Goal: Information Seeking & Learning: Learn about a topic

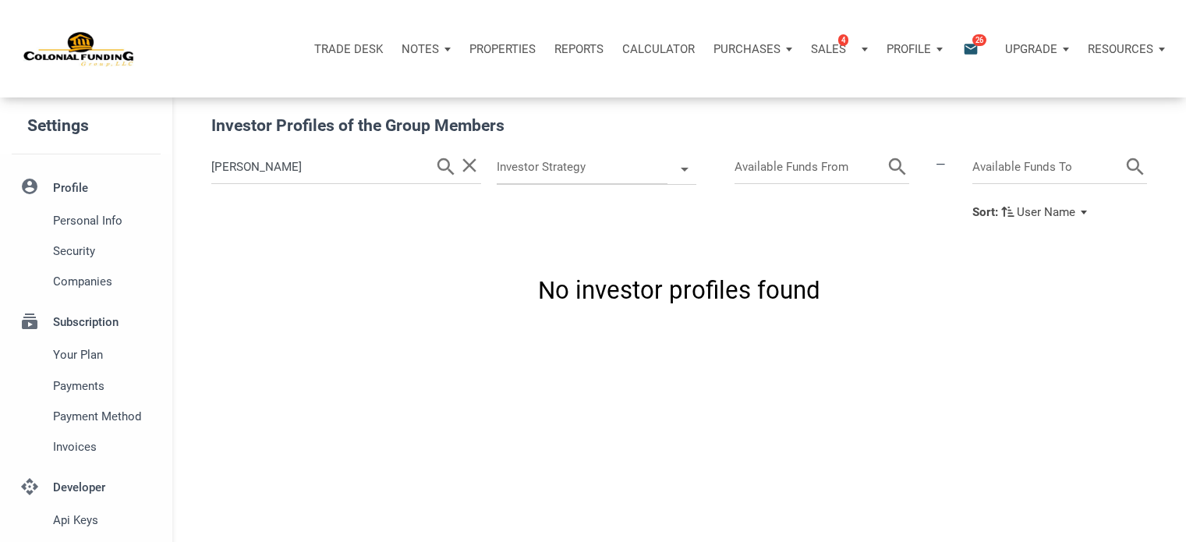
scroll to position [399, 0]
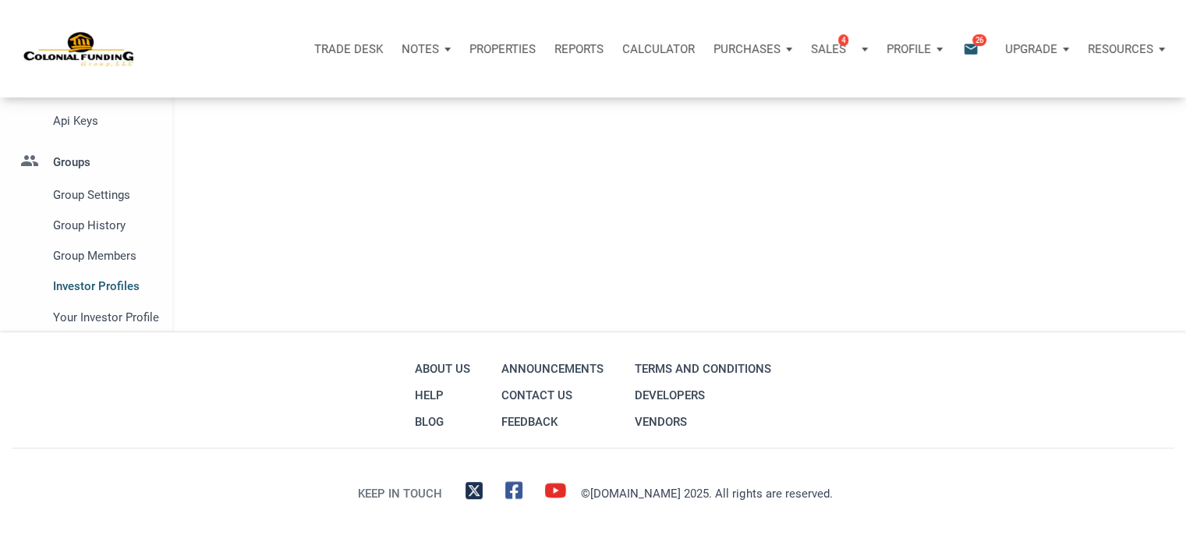
click at [430, 53] on p "Notes" at bounding box center [420, 49] width 37 height 14
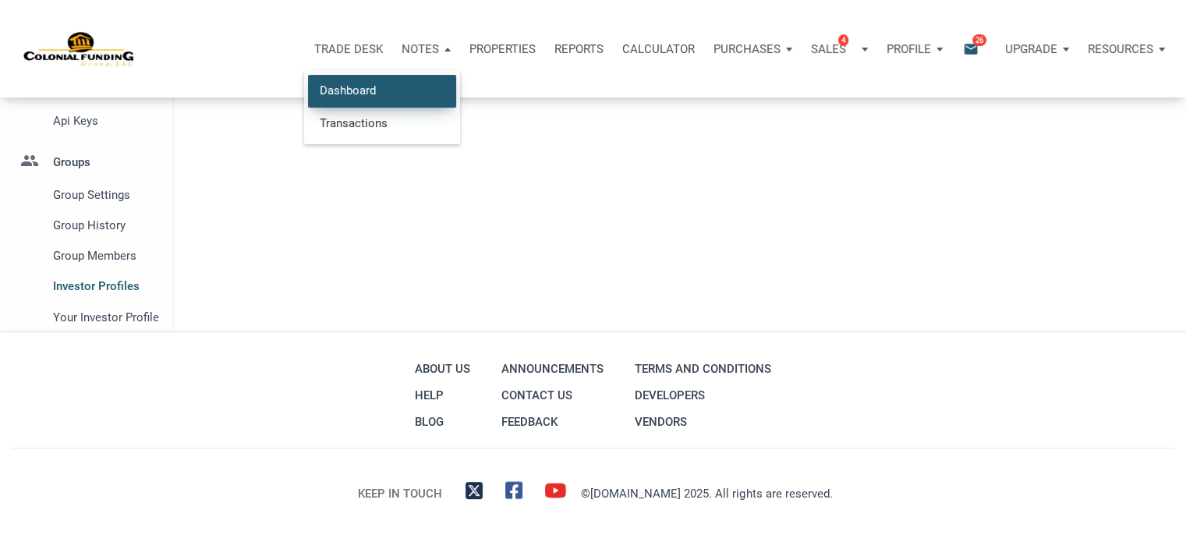
click at [337, 88] on link "Dashboard" at bounding box center [382, 91] width 148 height 32
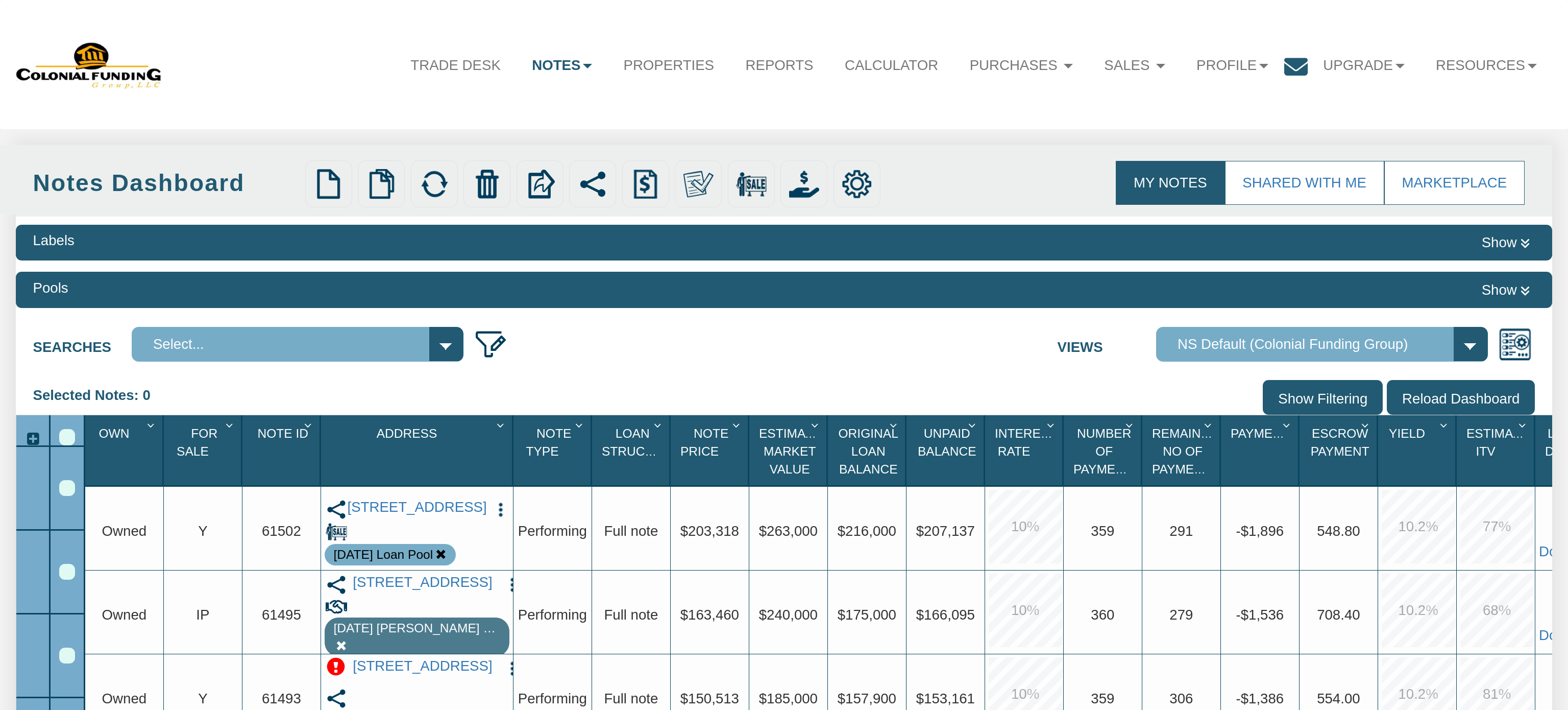
select select "316"
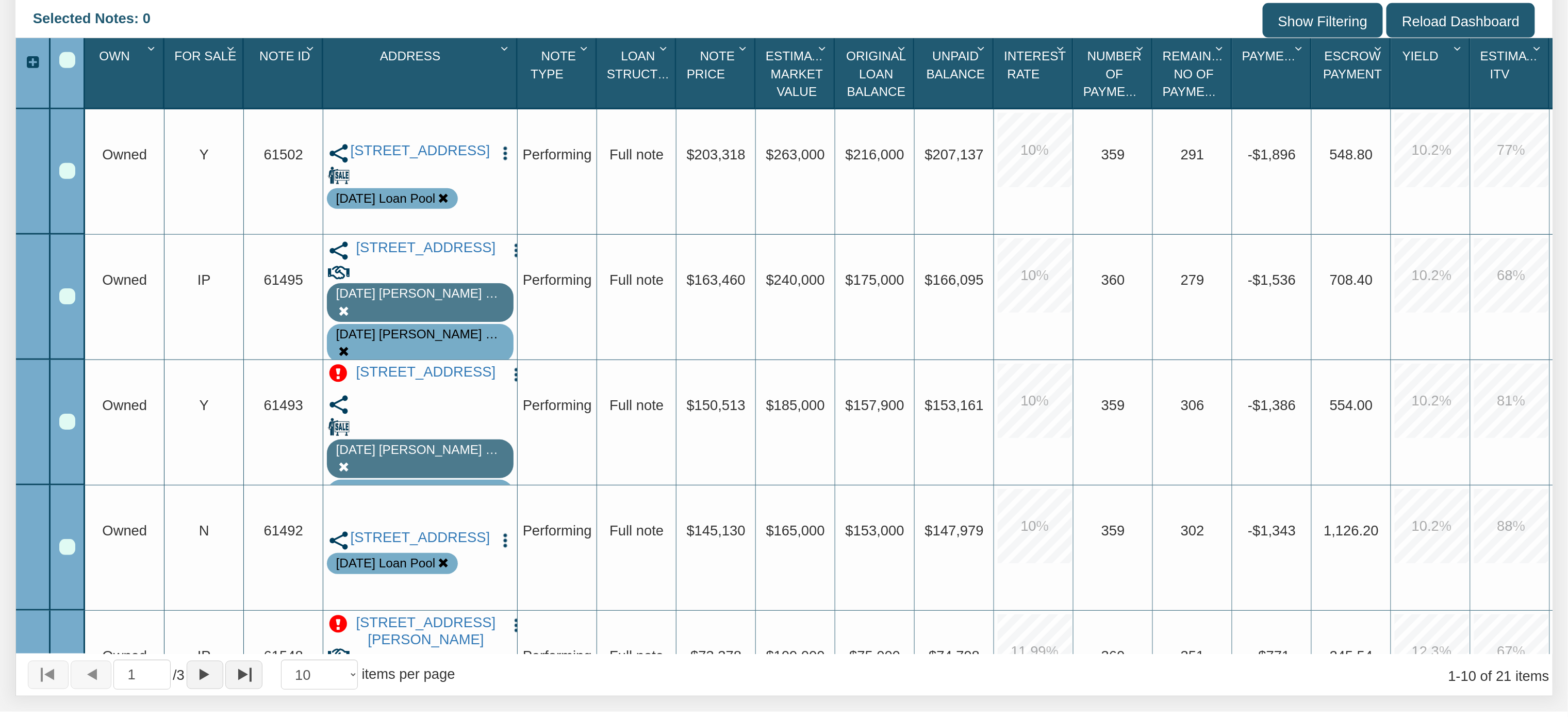
scroll to position [385, 0]
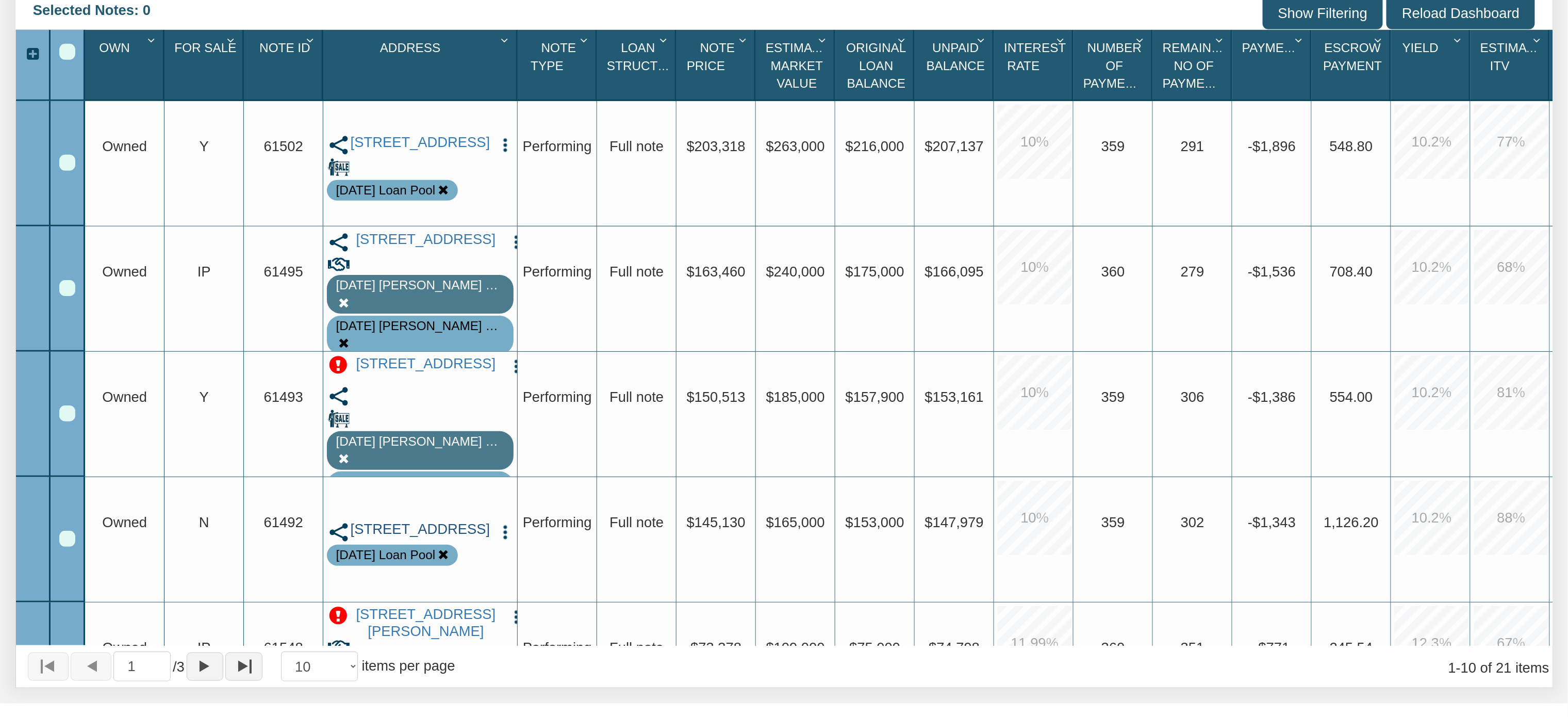
click at [417, 533] on link "2409 Morningside, Pasadena, TX, 77506" at bounding box center [421, 529] width 142 height 17
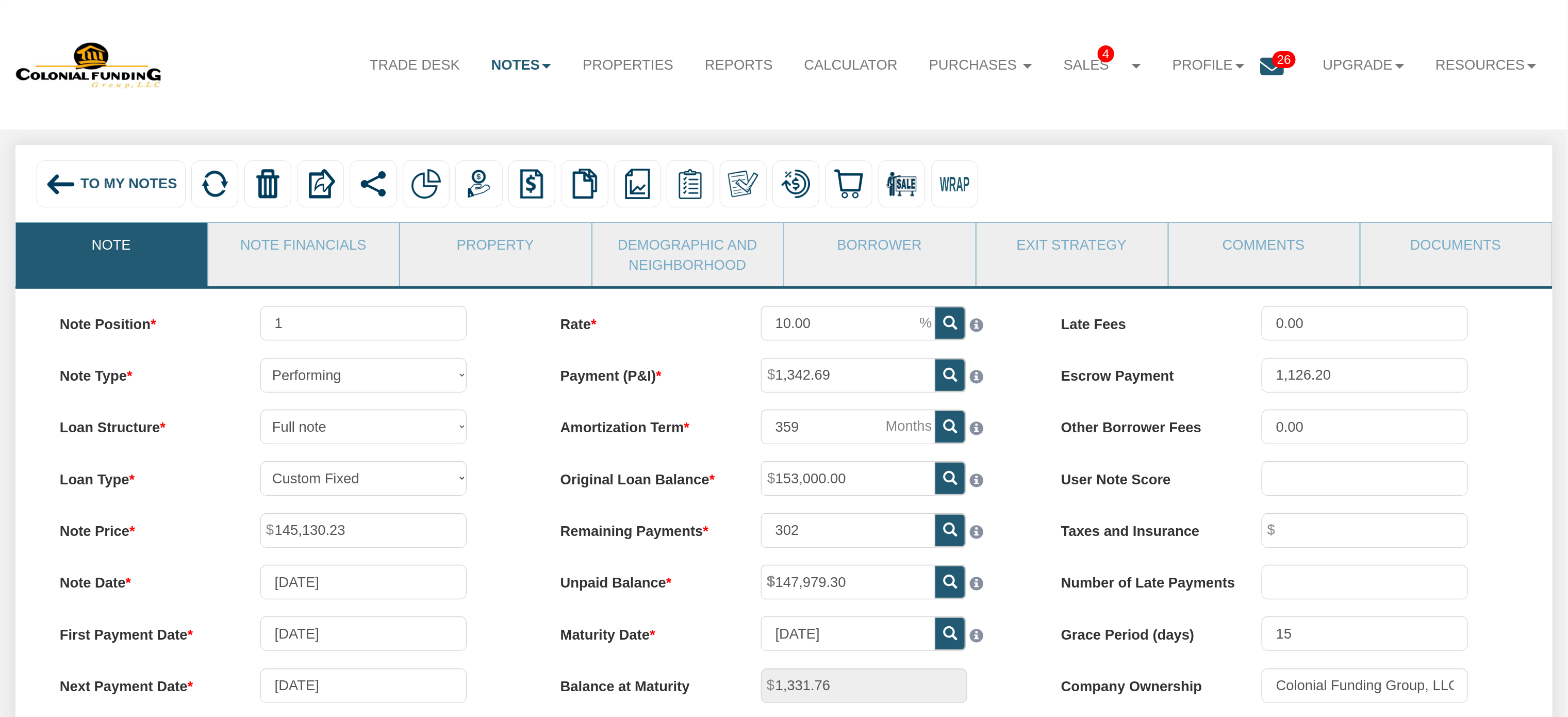
drag, startPoint x: 70, startPoint y: 179, endPoint x: 429, endPoint y: 426, distance: 435.8
click at [70, 179] on img at bounding box center [62, 185] width 32 height 32
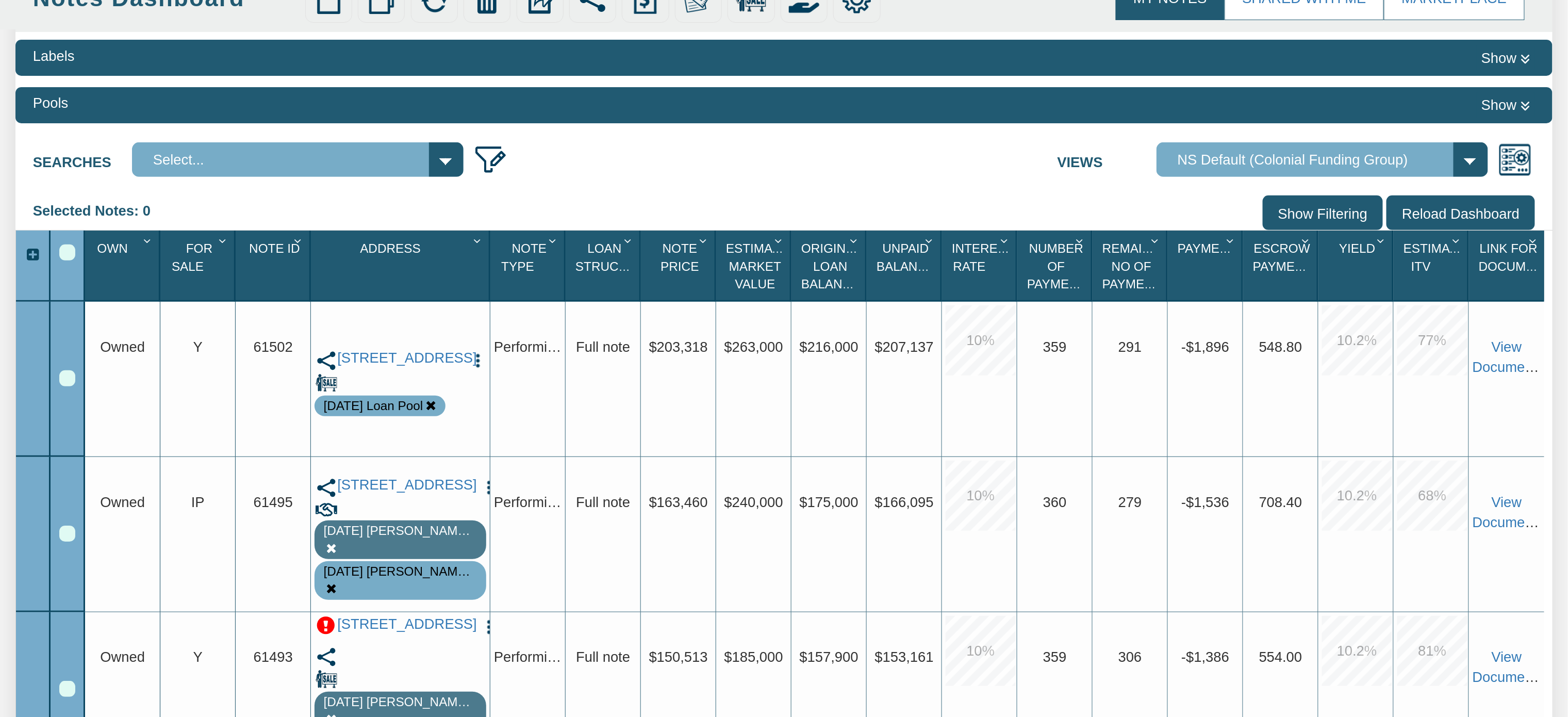
scroll to position [188, 0]
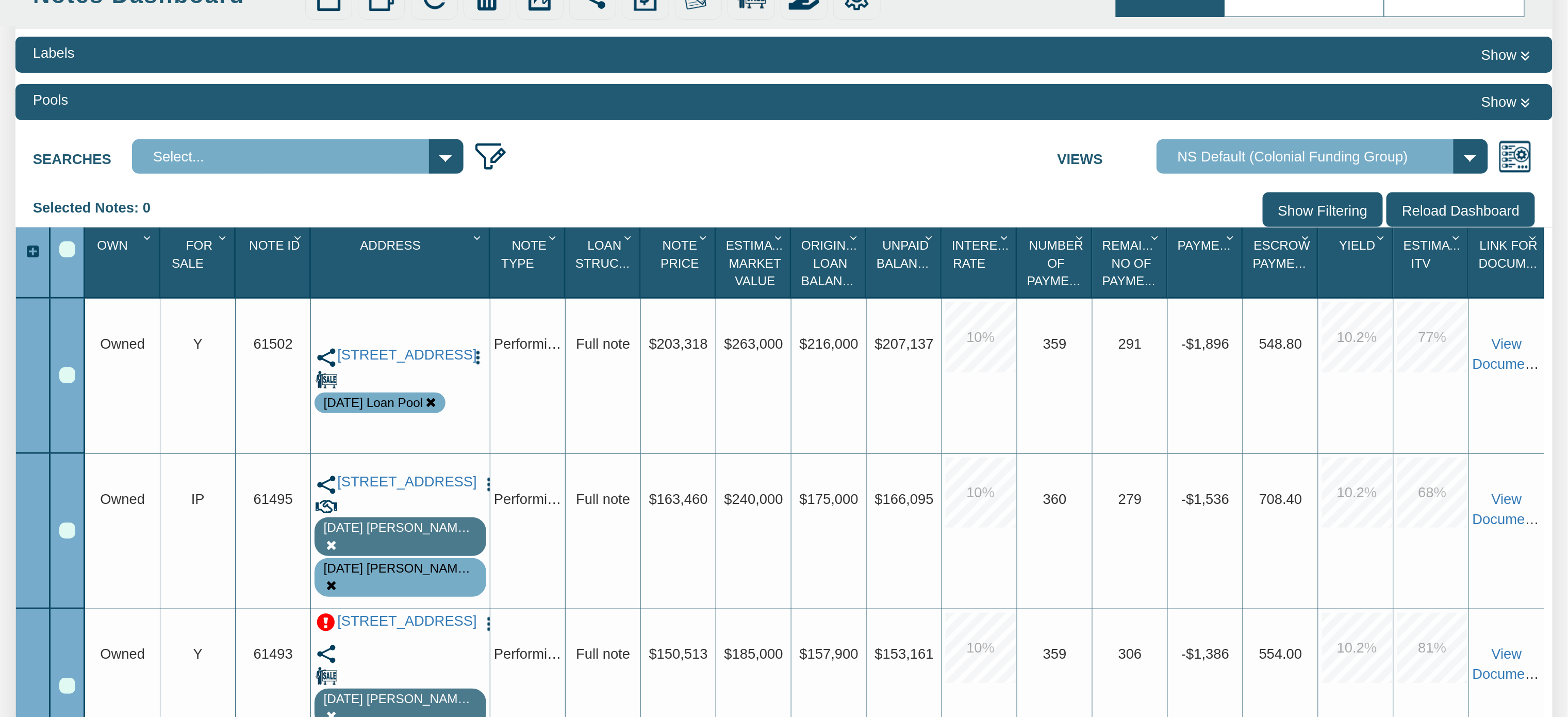
click at [1338, 210] on input "Show Filtering" at bounding box center [1323, 210] width 120 height 34
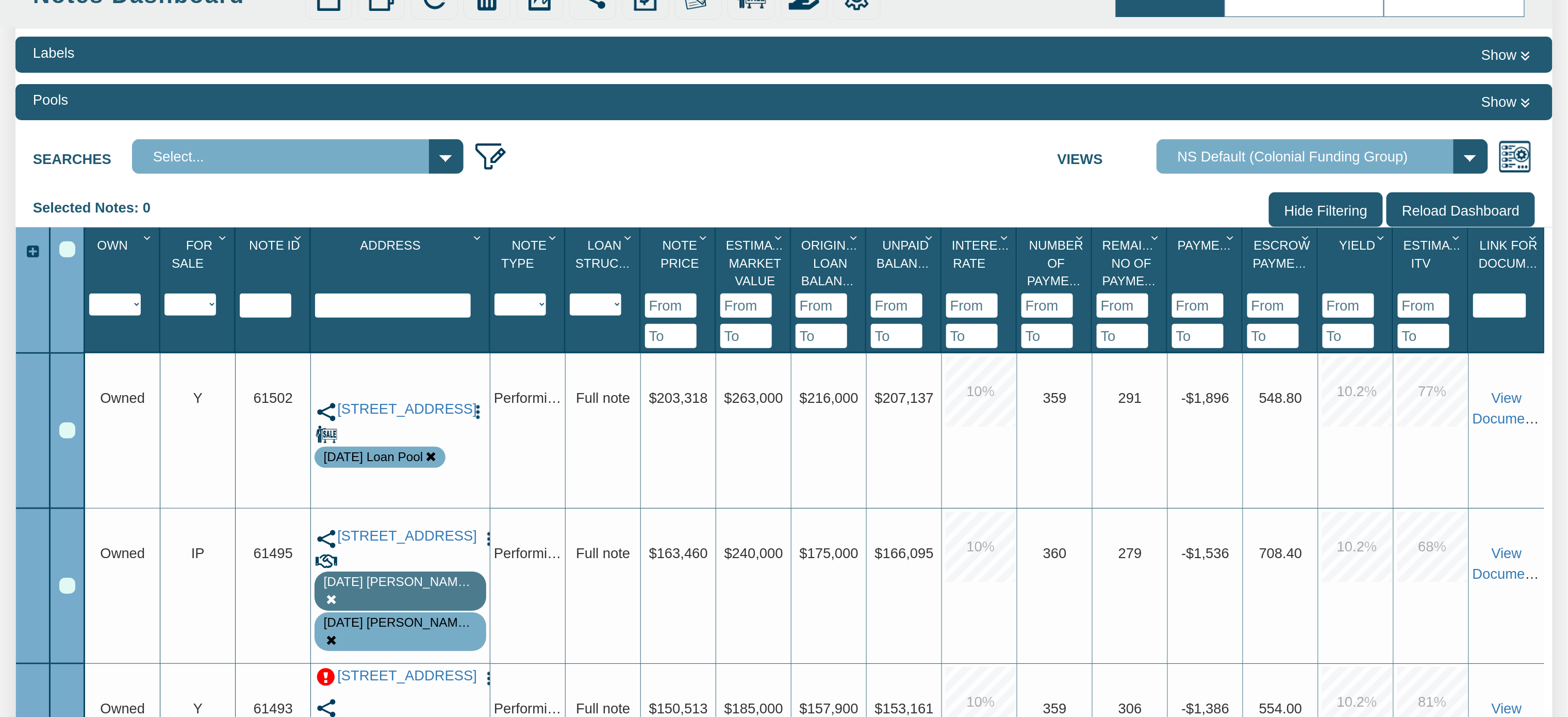
click at [211, 298] on select "Y N IP" at bounding box center [190, 305] width 52 height 22
select select "string:Y"
click at [165, 316] on select "Y N IP" at bounding box center [190, 305] width 52 height 22
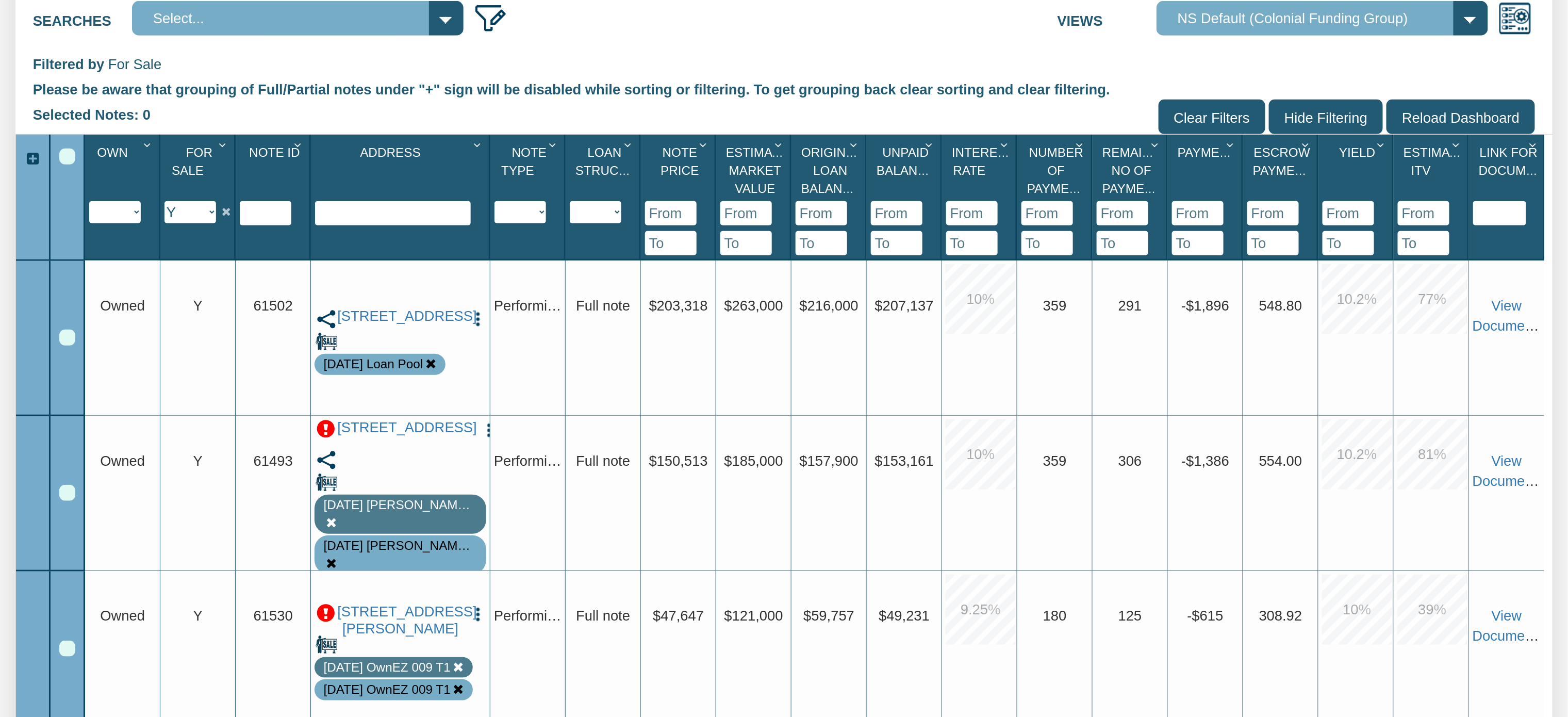
scroll to position [281, 0]
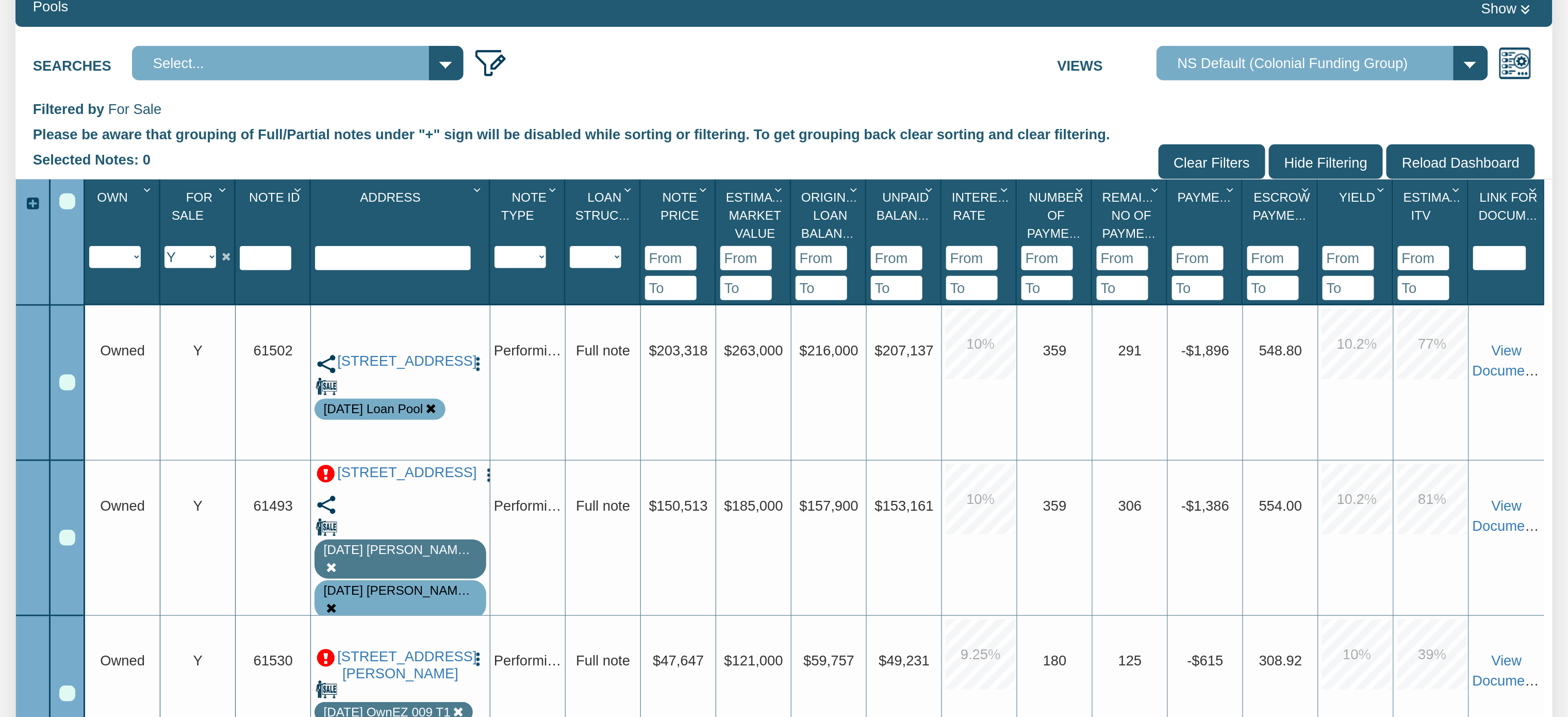
click at [62, 198] on div "Select All" at bounding box center [67, 201] width 16 height 16
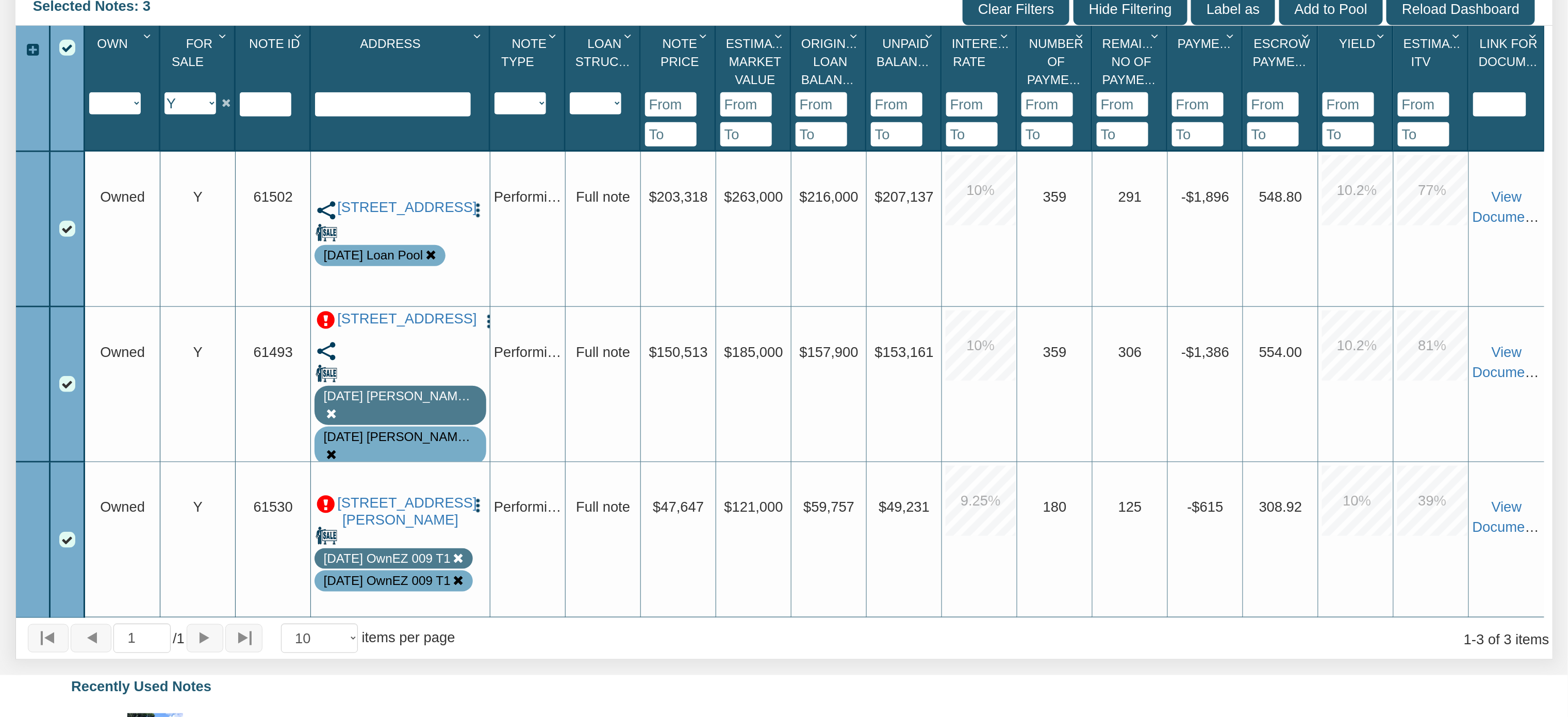
scroll to position [438, 0]
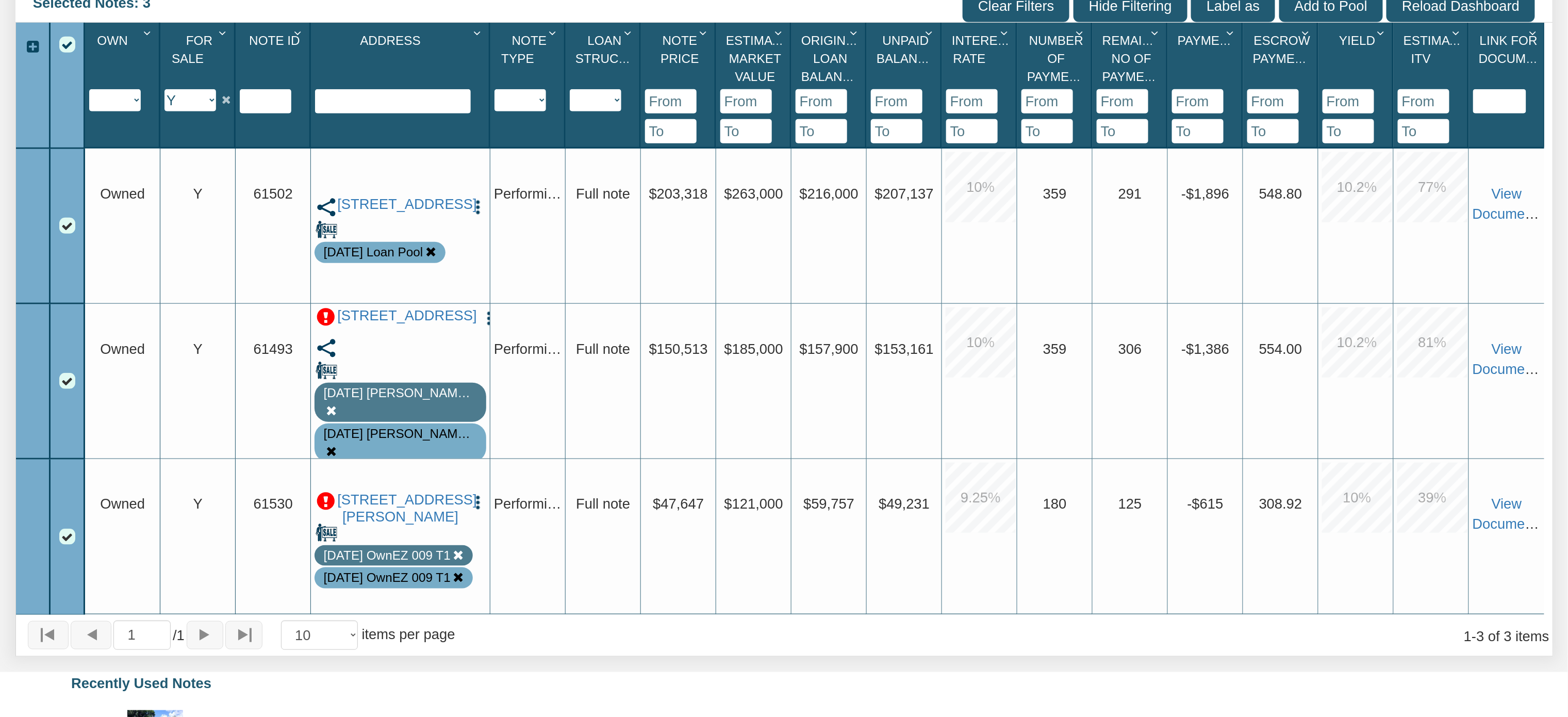
click at [318, 171] on div "2701 Huckleberry, Pasadena, TX, 77502 Edit Update Info Delete Partial/Pledge An…" at bounding box center [401, 230] width 172 height 155
click at [261, 398] on div "Upgrade 61493" at bounding box center [273, 381] width 75 height 155
click at [404, 324] on link "712 Ave M, S. Houston, TX, 77587" at bounding box center [405, 316] width 137 height 17
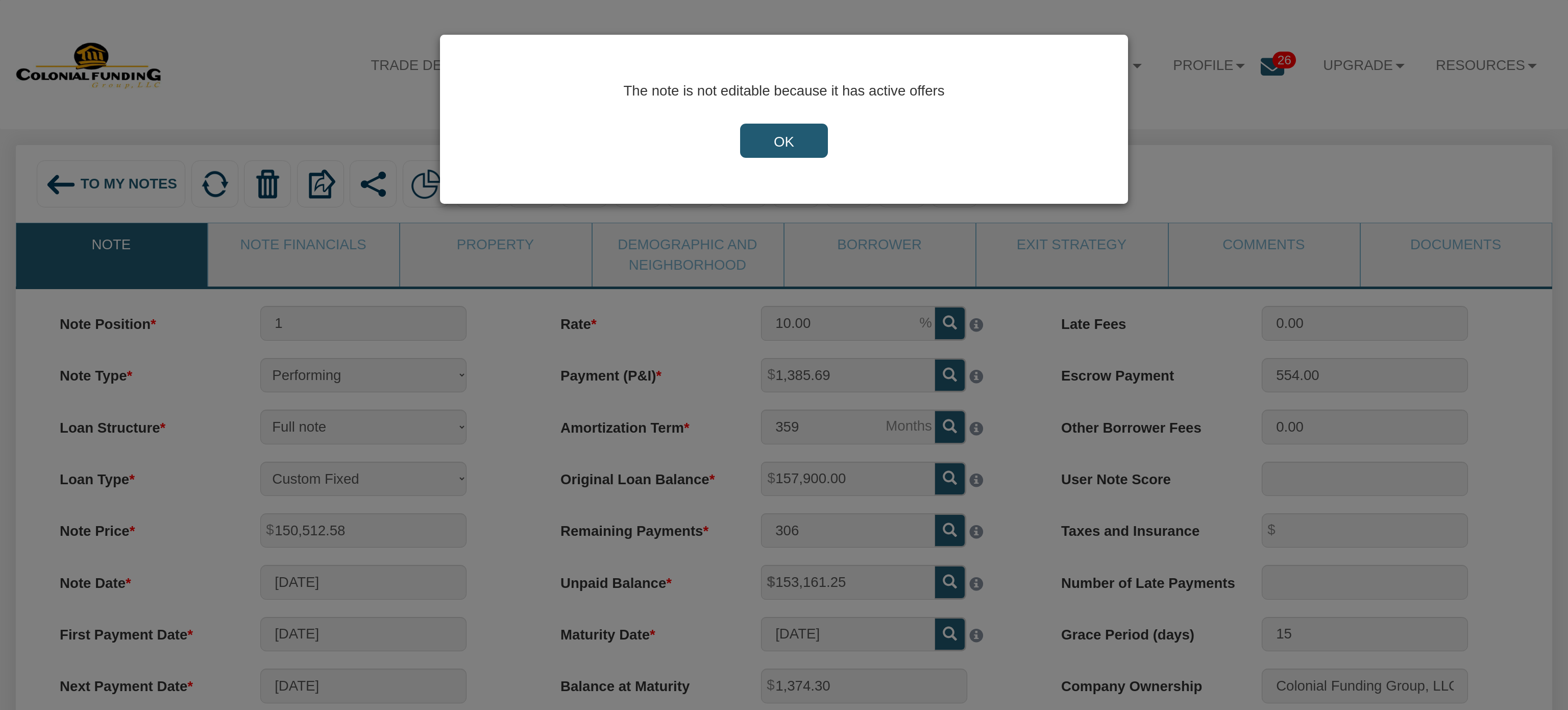
click at [795, 124] on input "OK" at bounding box center [784, 141] width 88 height 35
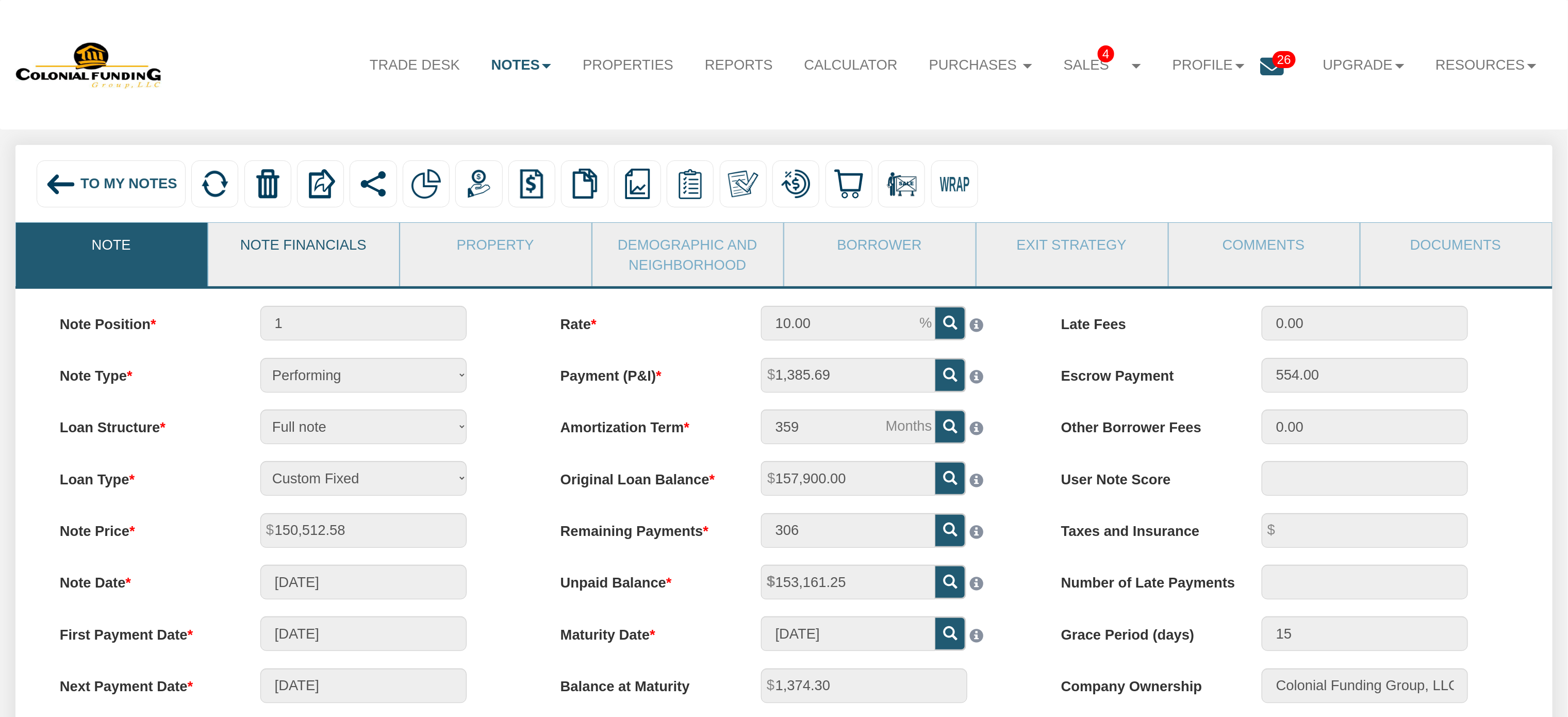
click at [322, 245] on link "Note Financials" at bounding box center [304, 244] width 190 height 43
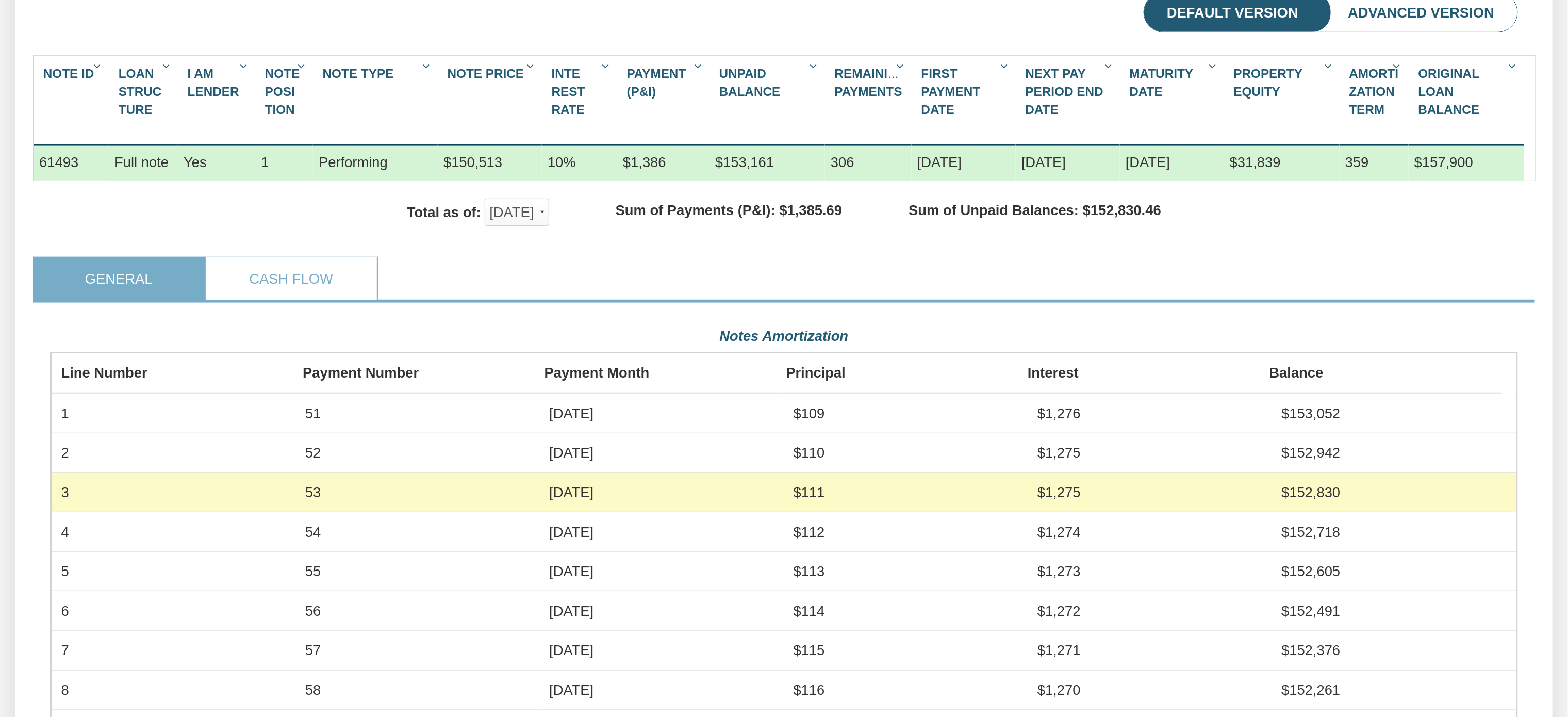
scroll to position [178, 0]
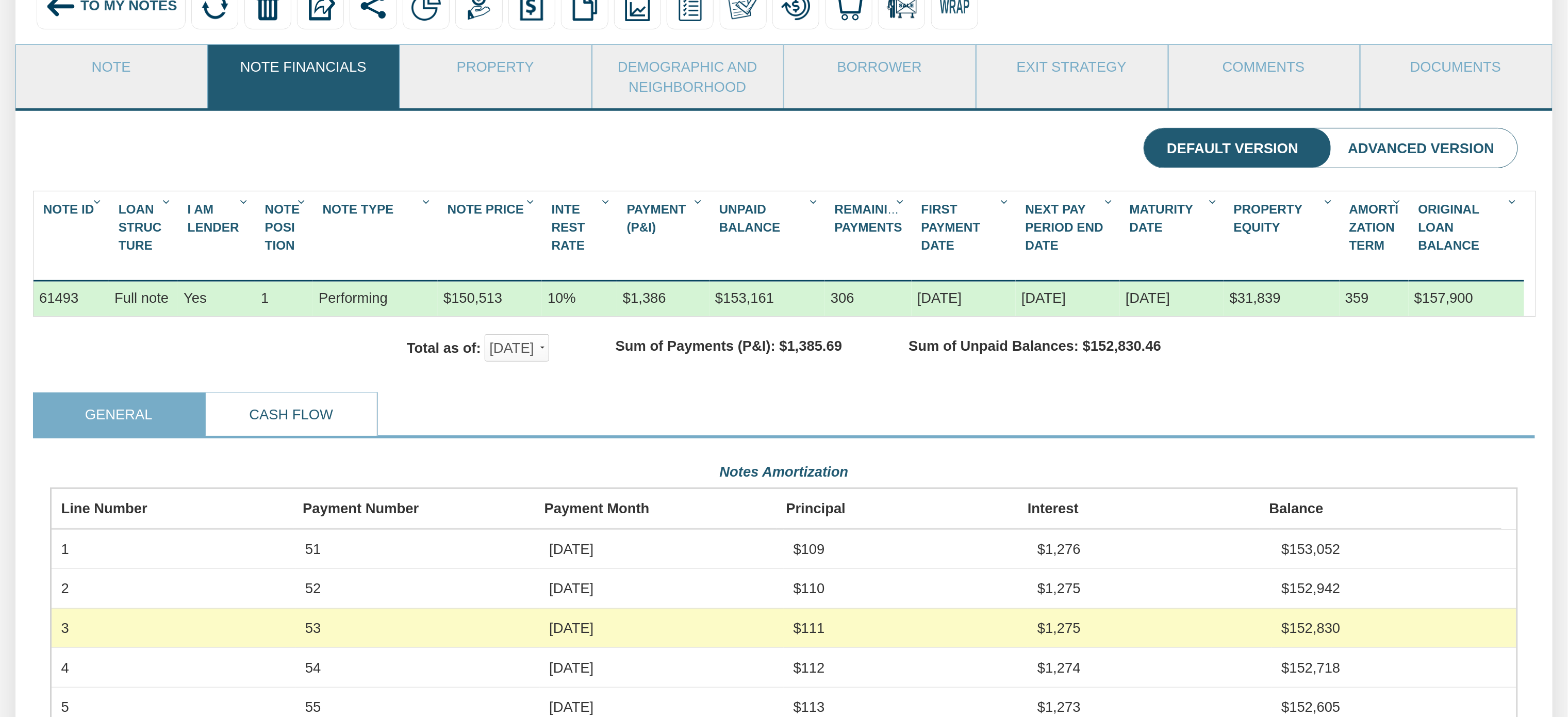
click at [292, 424] on link "Cash Flow" at bounding box center [291, 414] width 171 height 43
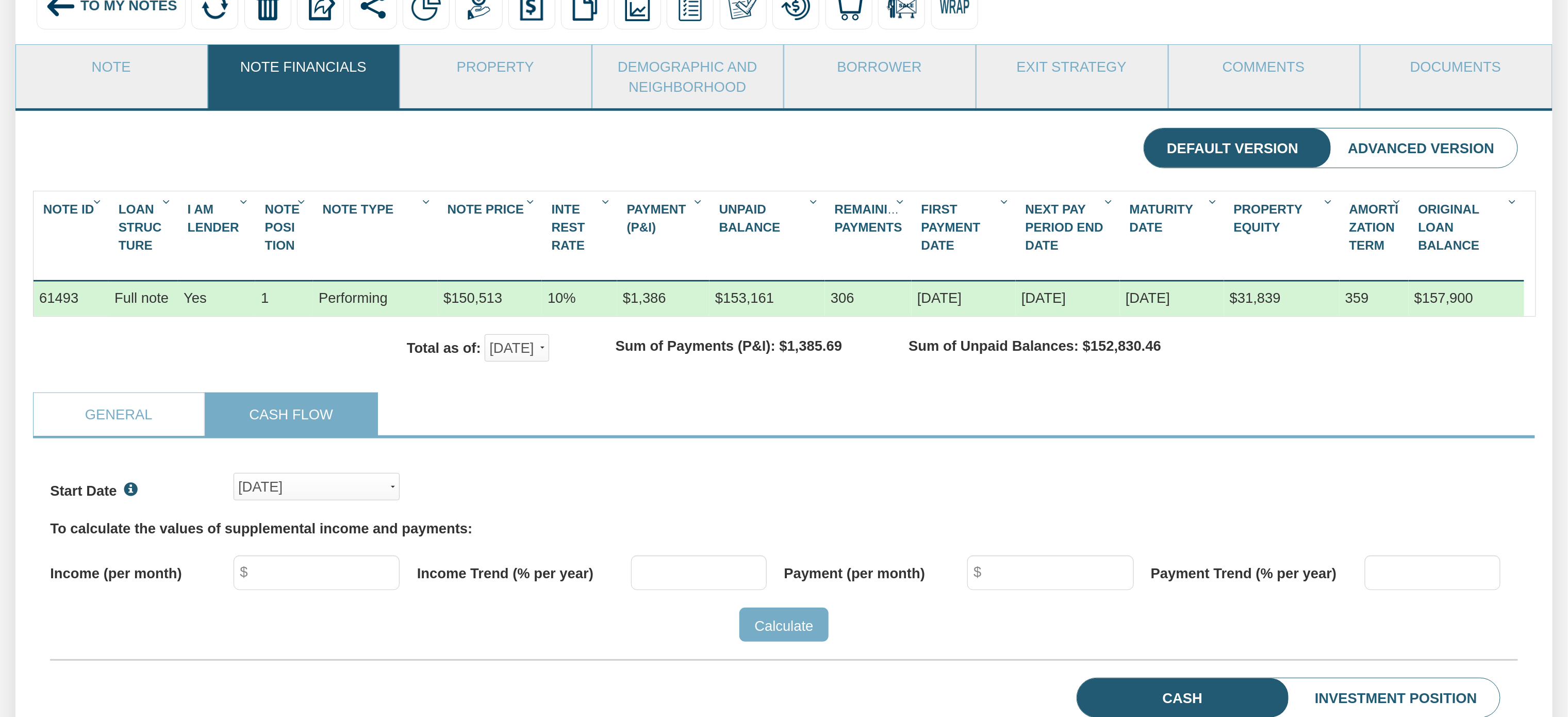
scroll to position [317, 1466]
click at [331, 499] on div "Jun, 2021" at bounding box center [316, 487] width 157 height 25
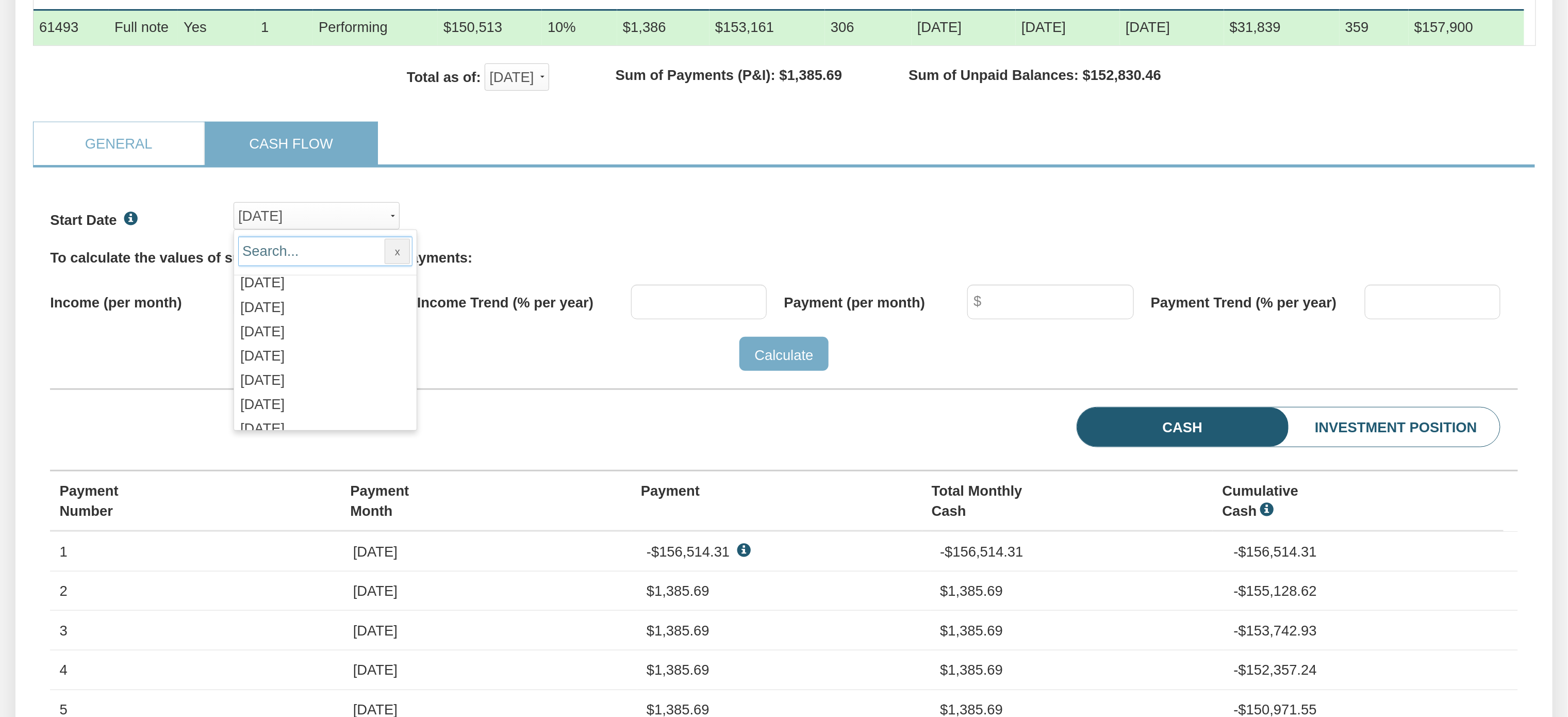
scroll to position [1201, 0]
click at [260, 386] on span "Nov, 2025" at bounding box center [262, 378] width 44 height 16
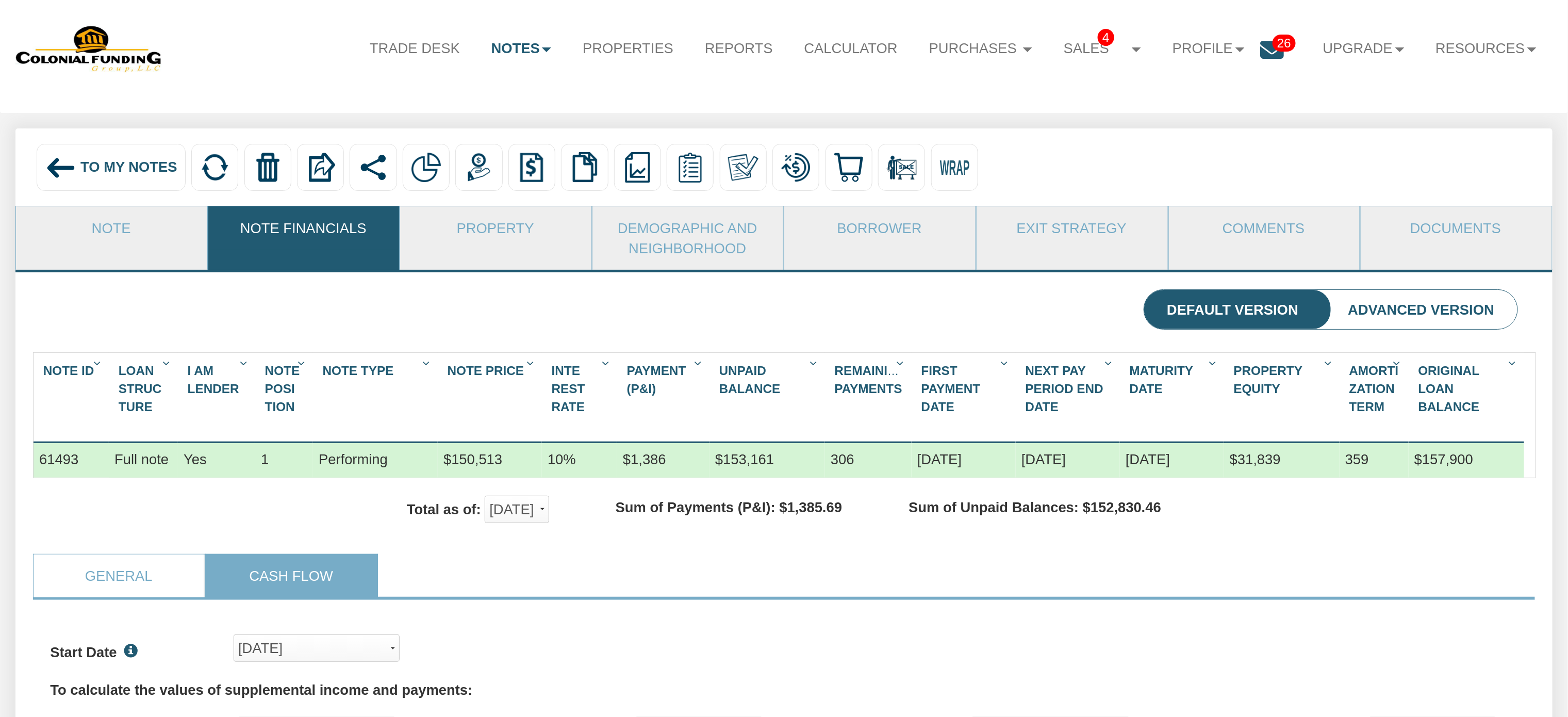
scroll to position [0, 0]
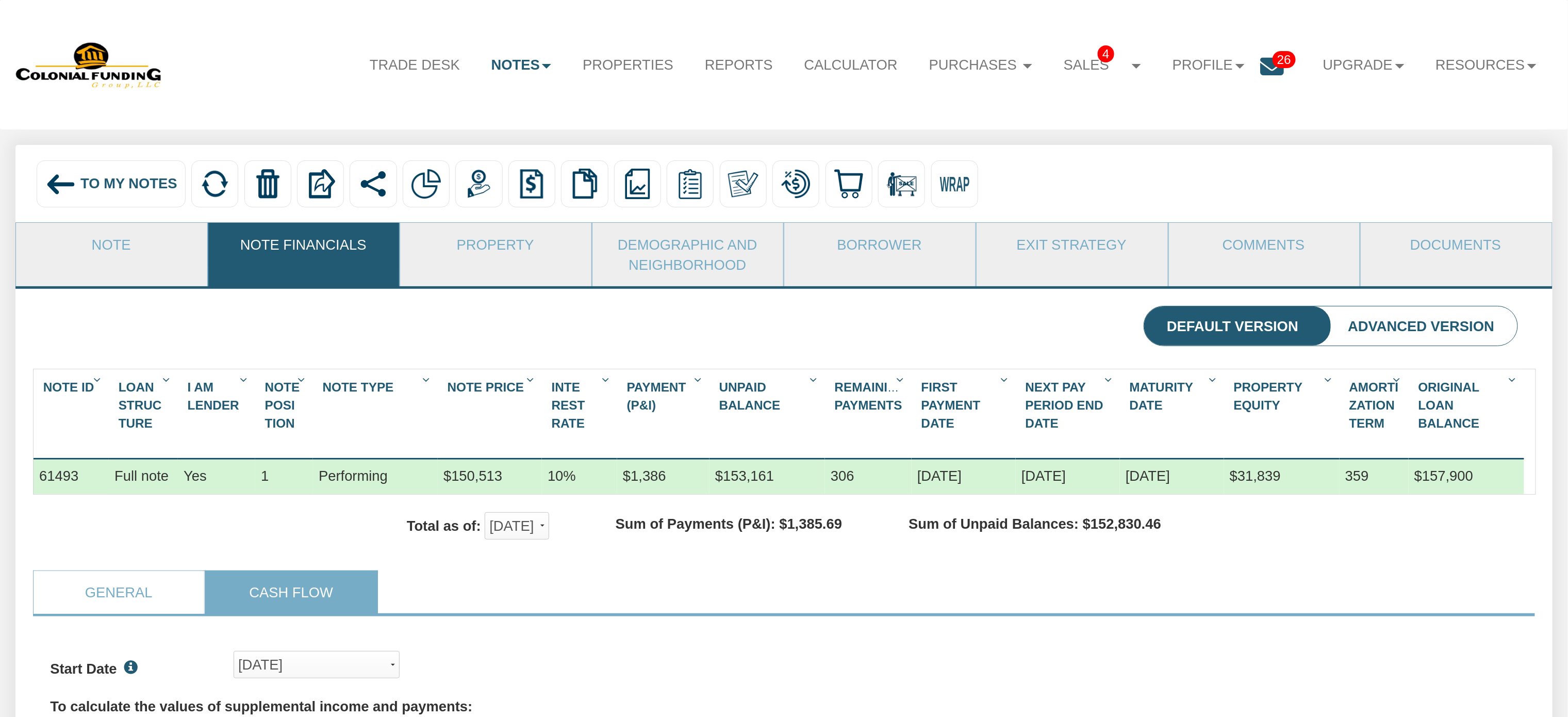
click at [62, 181] on img at bounding box center [62, 185] width 32 height 32
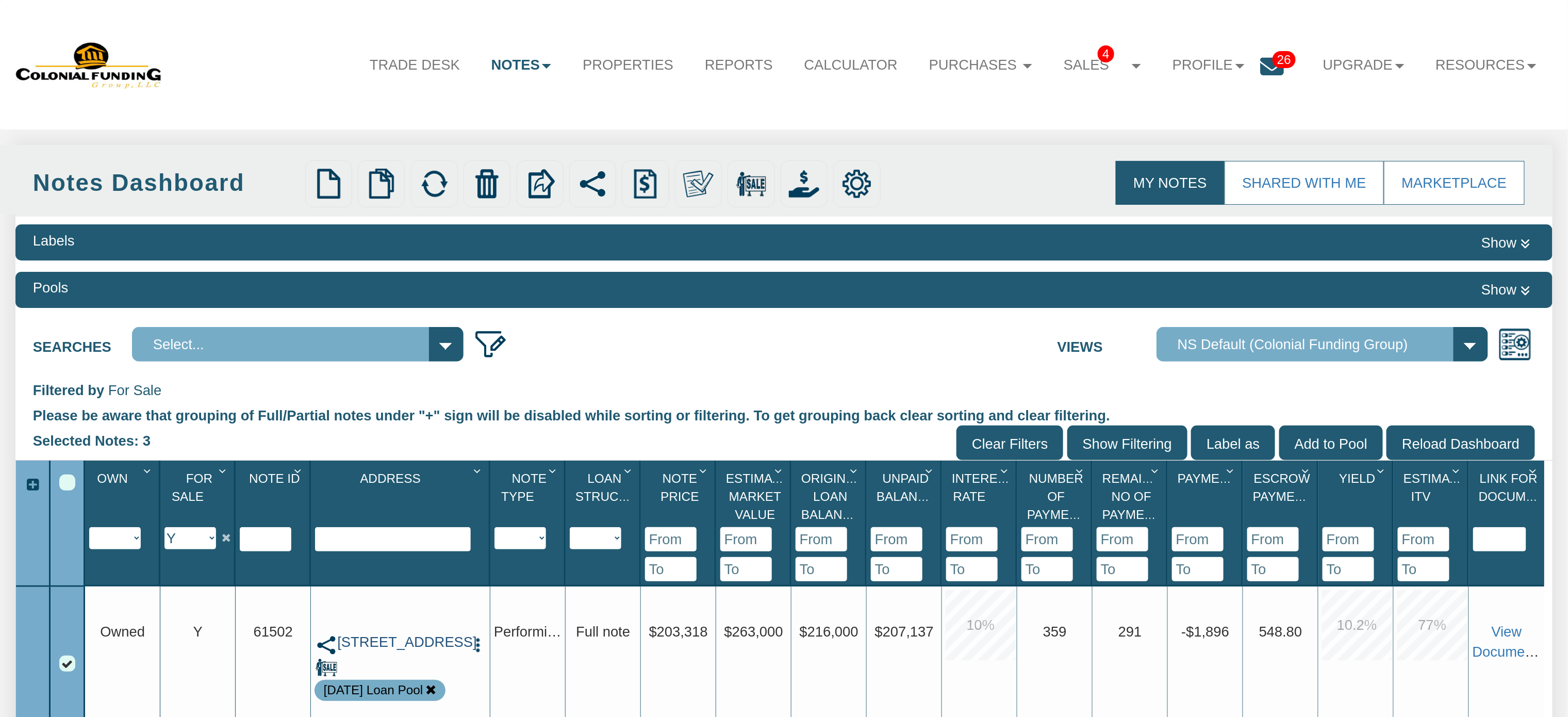
click at [398, 640] on link "2701 Huckleberry, Pasadena, TX, 77502" at bounding box center [400, 642] width 126 height 17
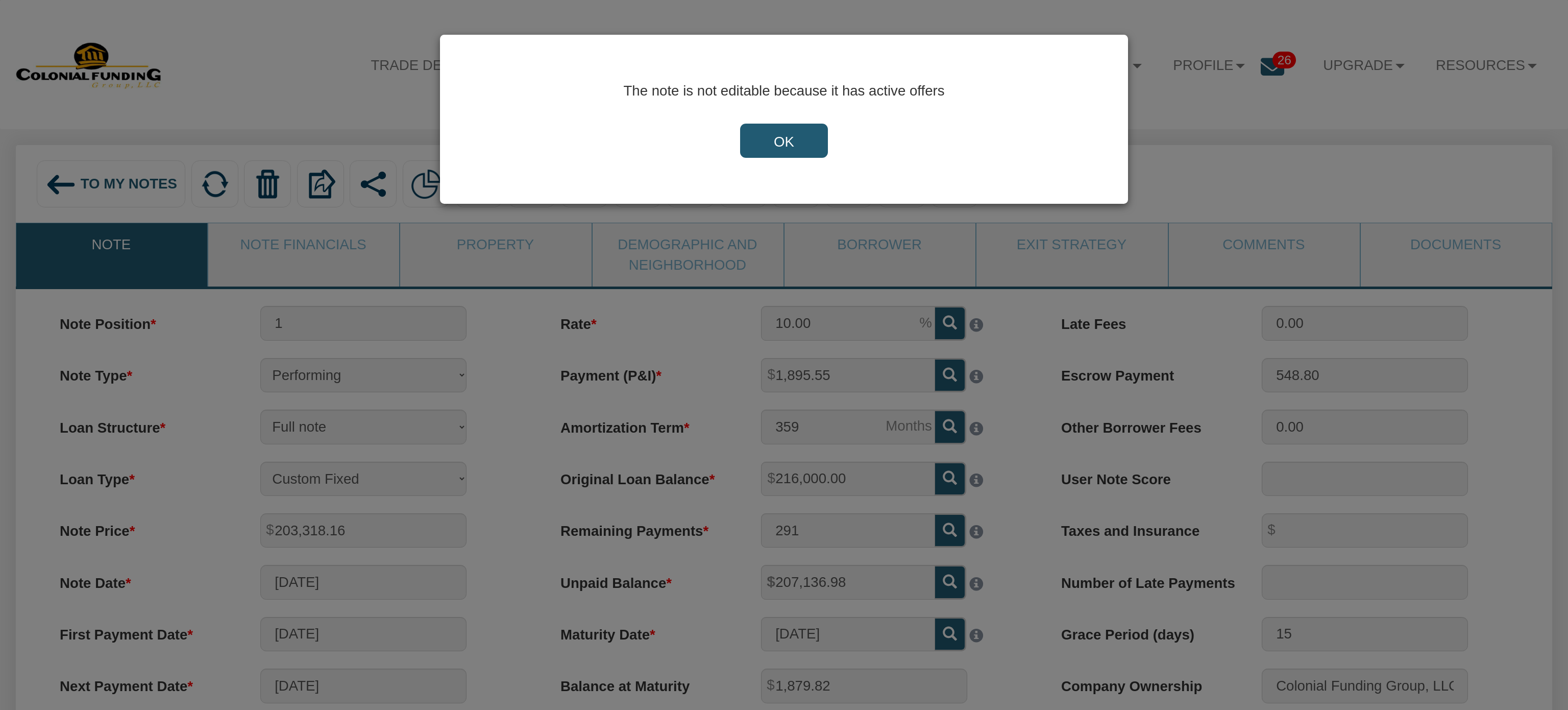
click at [786, 138] on input "OK" at bounding box center [784, 141] width 88 height 35
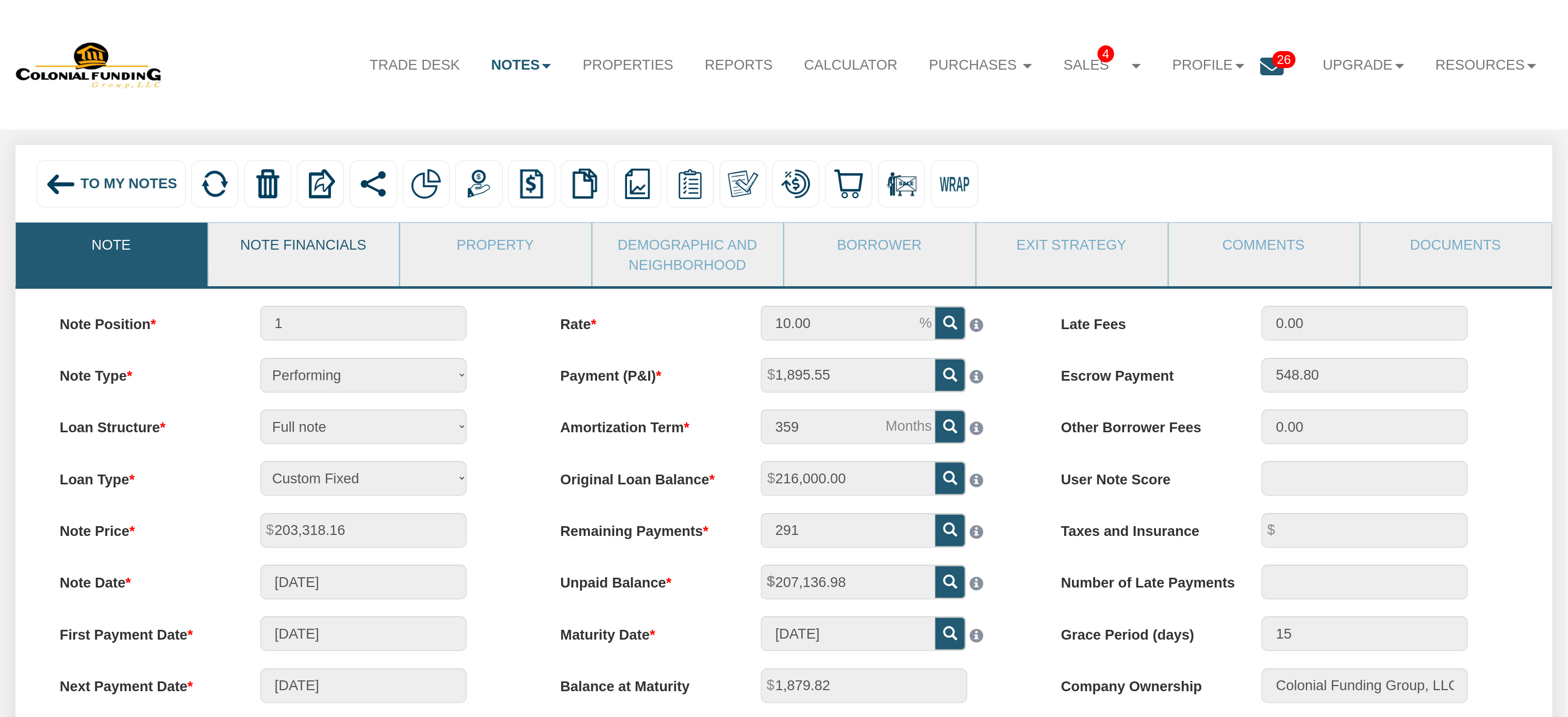
click at [282, 238] on link "Note Financials" at bounding box center [304, 244] width 190 height 43
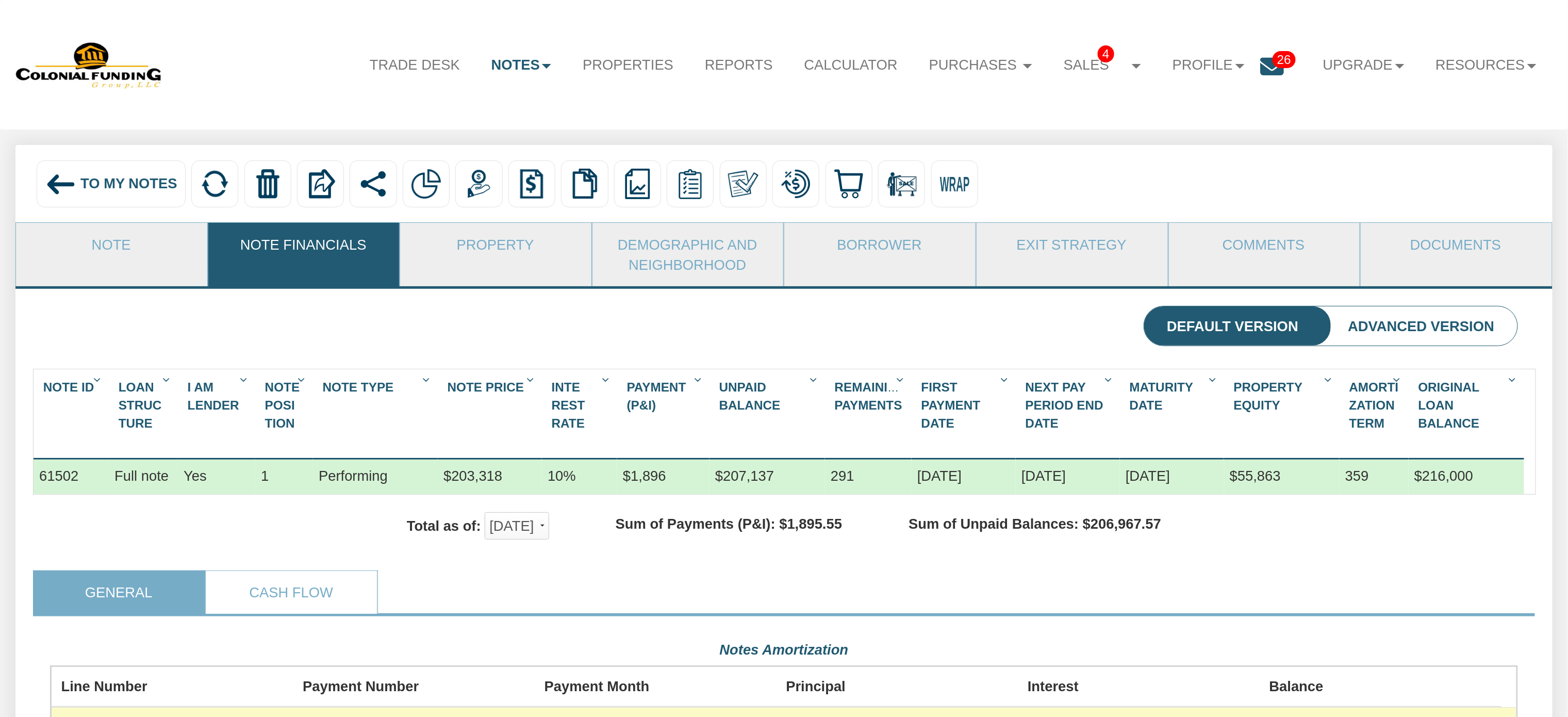
scroll to position [368, 1466]
click at [252, 610] on link "Cash Flow" at bounding box center [291, 592] width 171 height 43
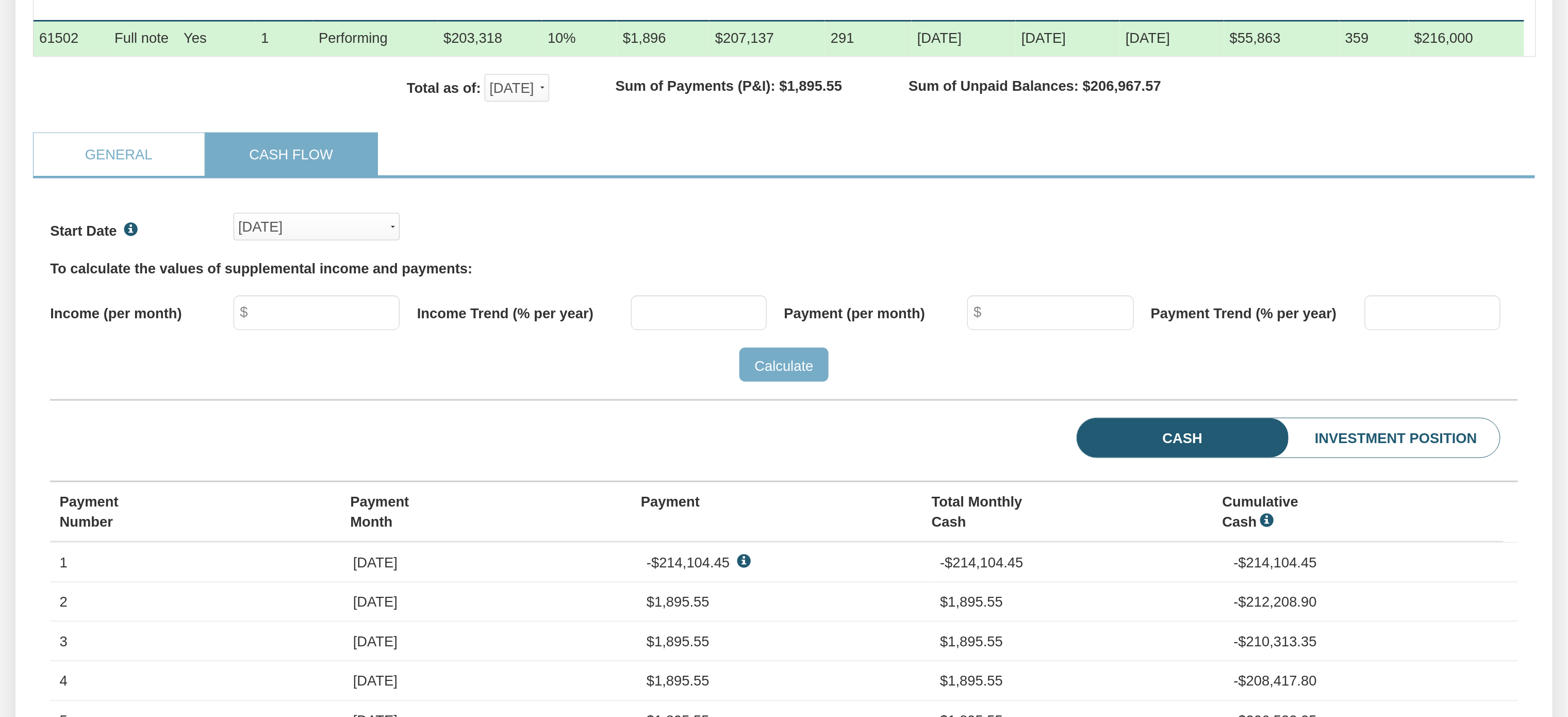
scroll to position [450, 0]
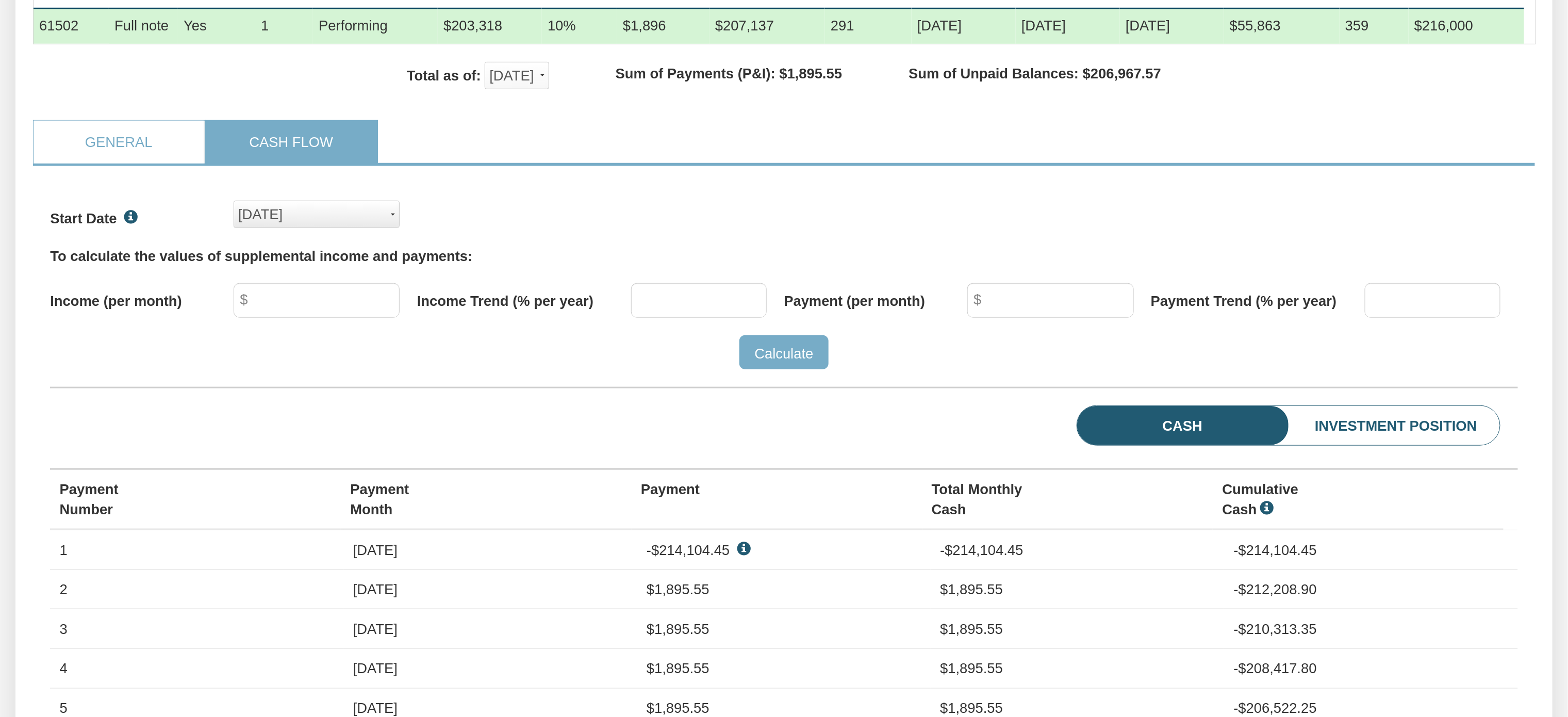
click at [392, 216] on span "button" at bounding box center [393, 214] width 4 height 2
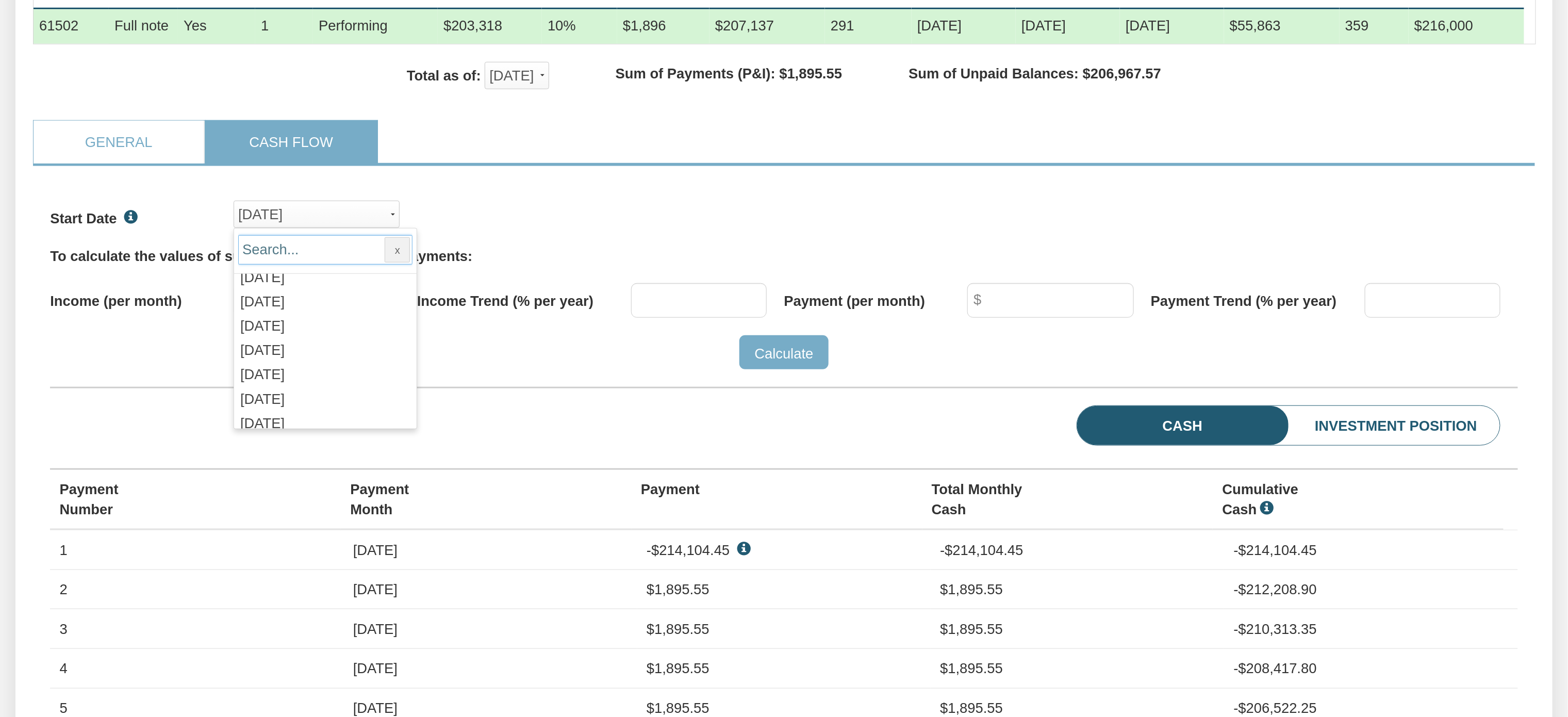
scroll to position [1486, 0]
click at [296, 345] on div "Nov, 2025" at bounding box center [270, 335] width 60 height 20
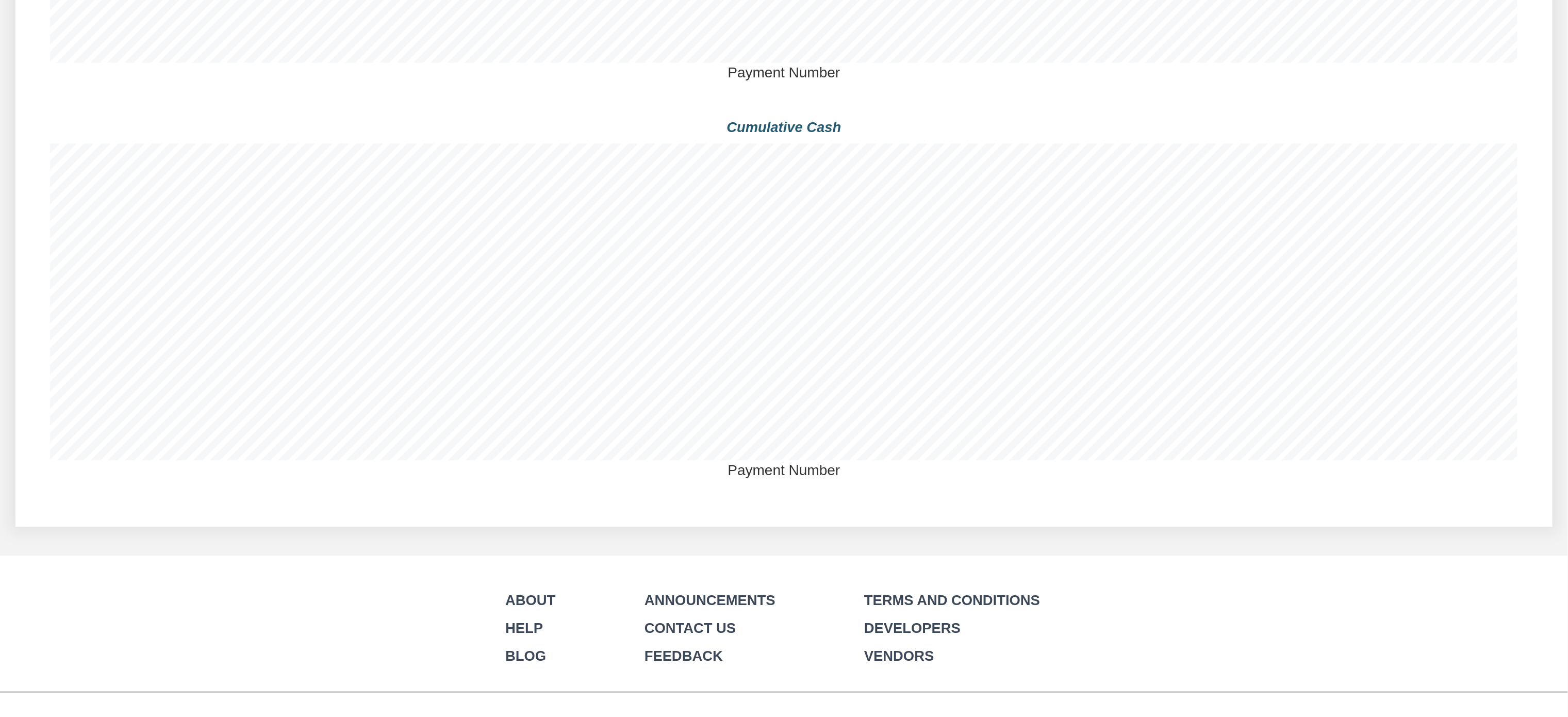
scroll to position [1763, 0]
